Goal: Information Seeking & Learning: Learn about a topic

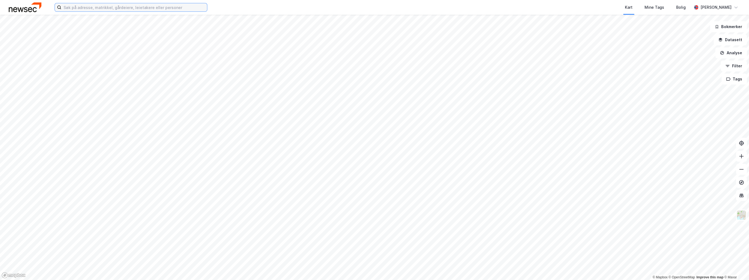
click at [131, 7] on input at bounding box center [134, 7] width 146 height 8
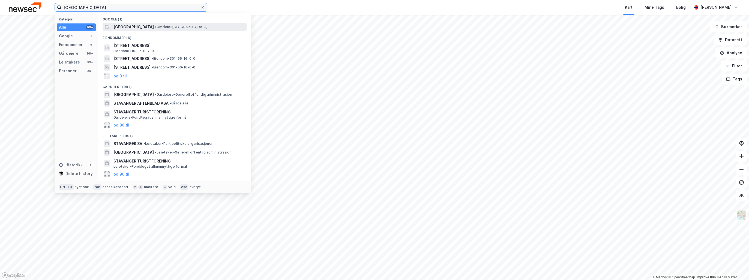
type input "[GEOGRAPHIC_DATA]"
click at [155, 26] on span "•" at bounding box center [156, 27] width 2 height 4
